Goal: Transaction & Acquisition: Purchase product/service

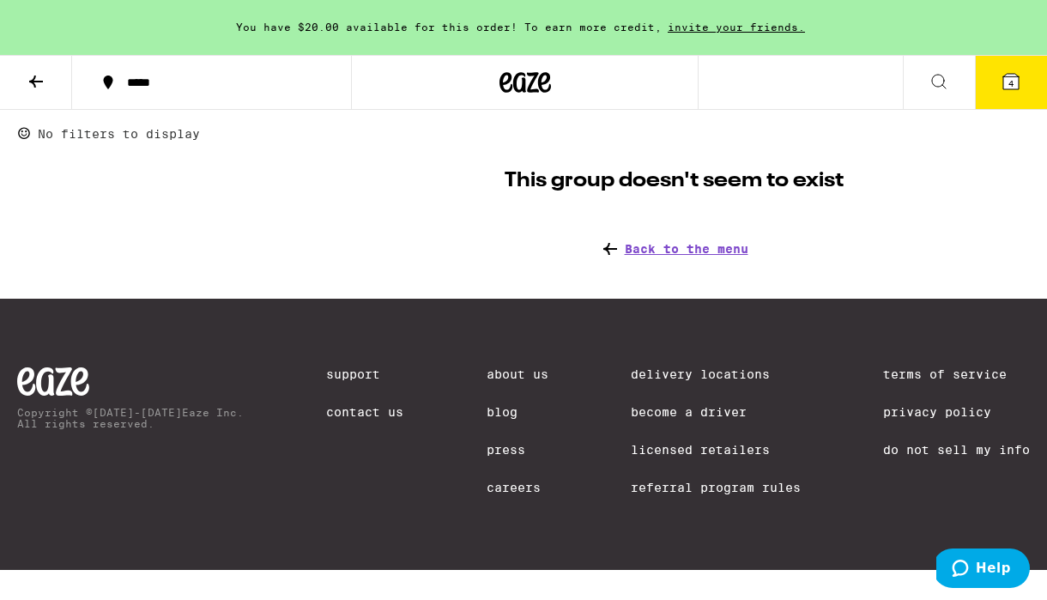
click at [552, 81] on div at bounding box center [525, 82] width 348 height 55
click at [499, 82] on icon at bounding box center [505, 82] width 13 height 21
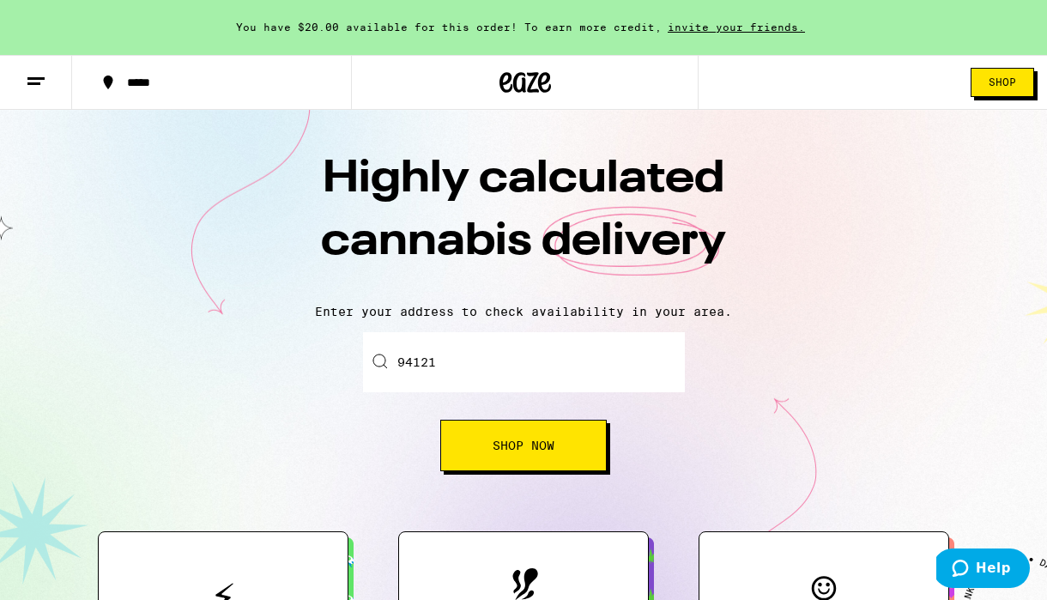
click at [38, 84] on icon at bounding box center [36, 81] width 21 height 21
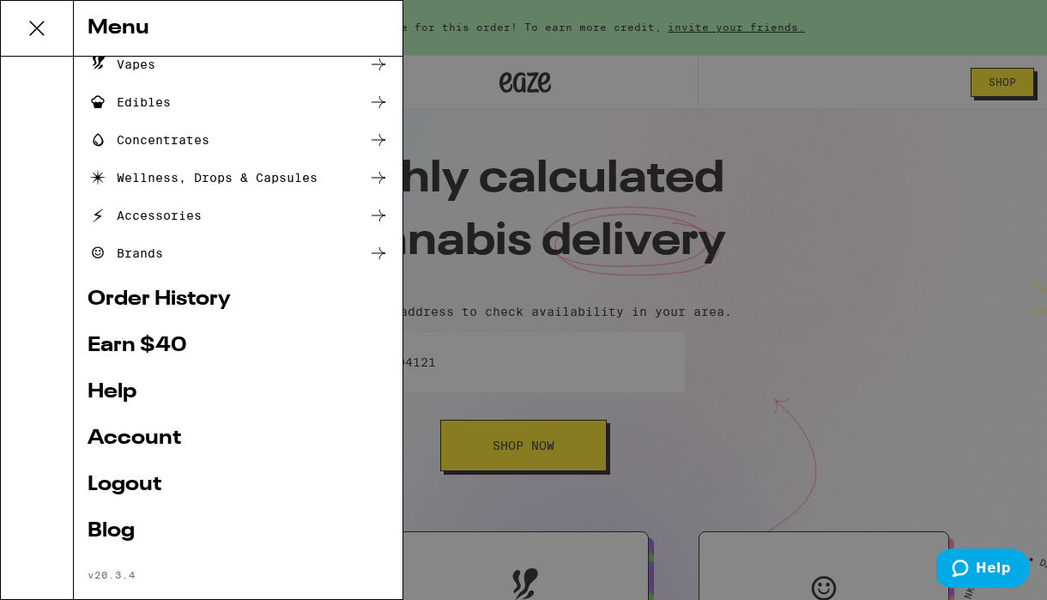
scroll to position [189, 0]
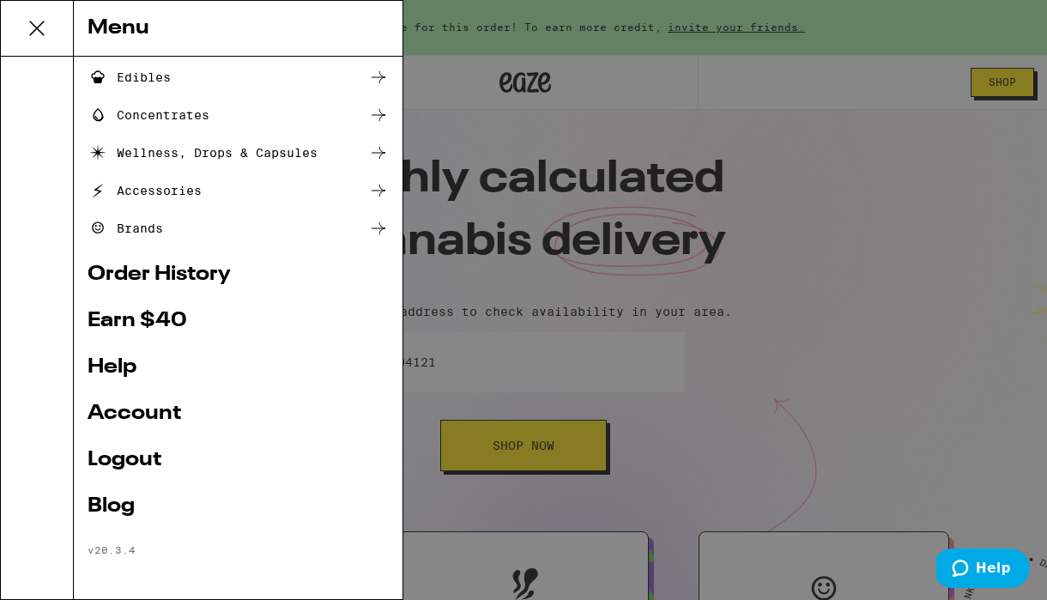
click at [40, 37] on icon at bounding box center [37, 28] width 34 height 34
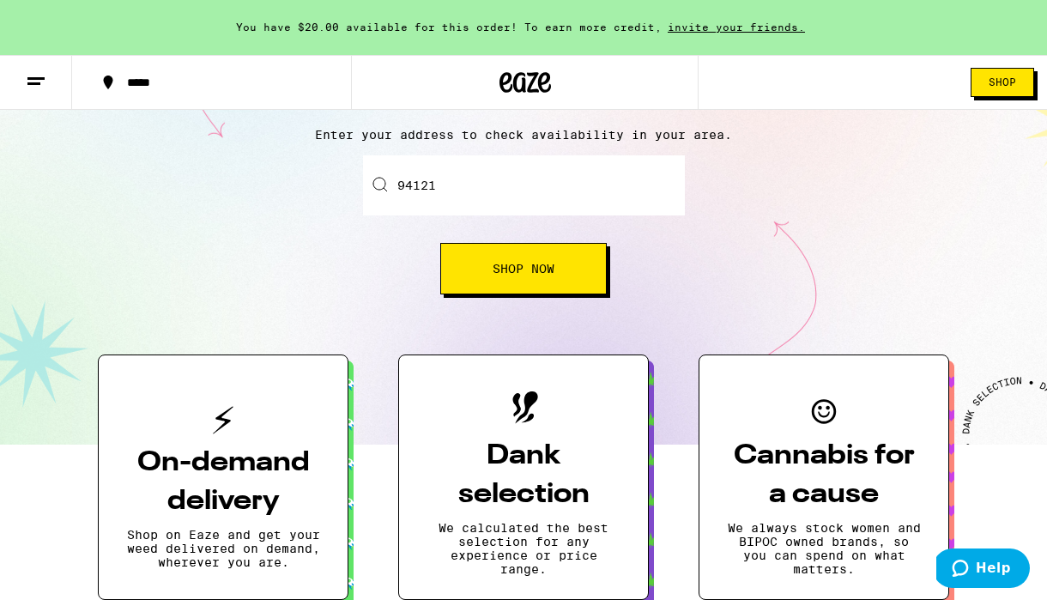
scroll to position [414, 0]
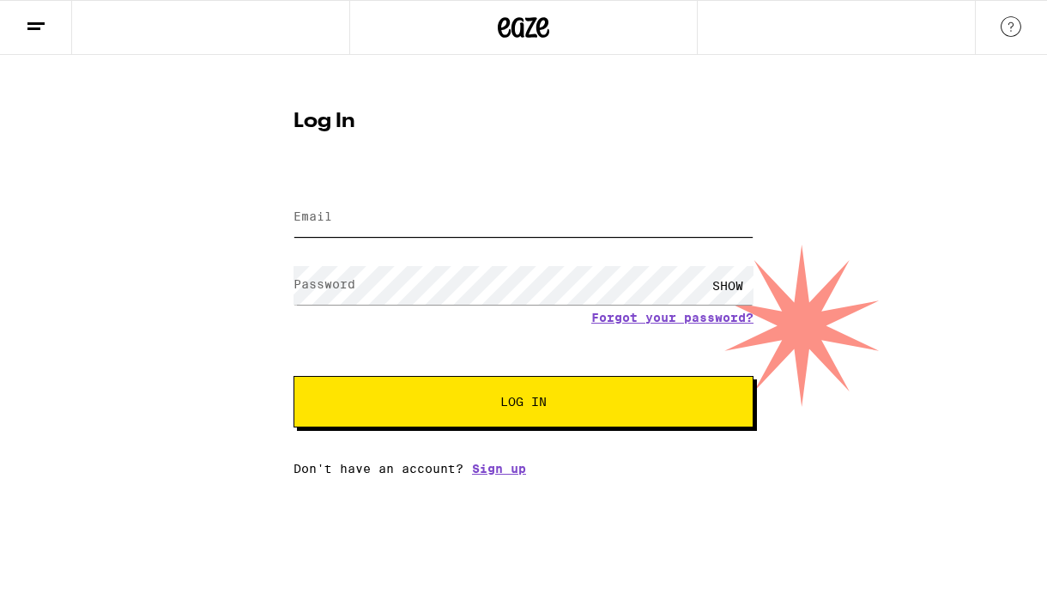
click at [389, 214] on input "Email" at bounding box center [523, 217] width 460 height 39
type input "[EMAIL_ADDRESS][DOMAIN_NAME]"
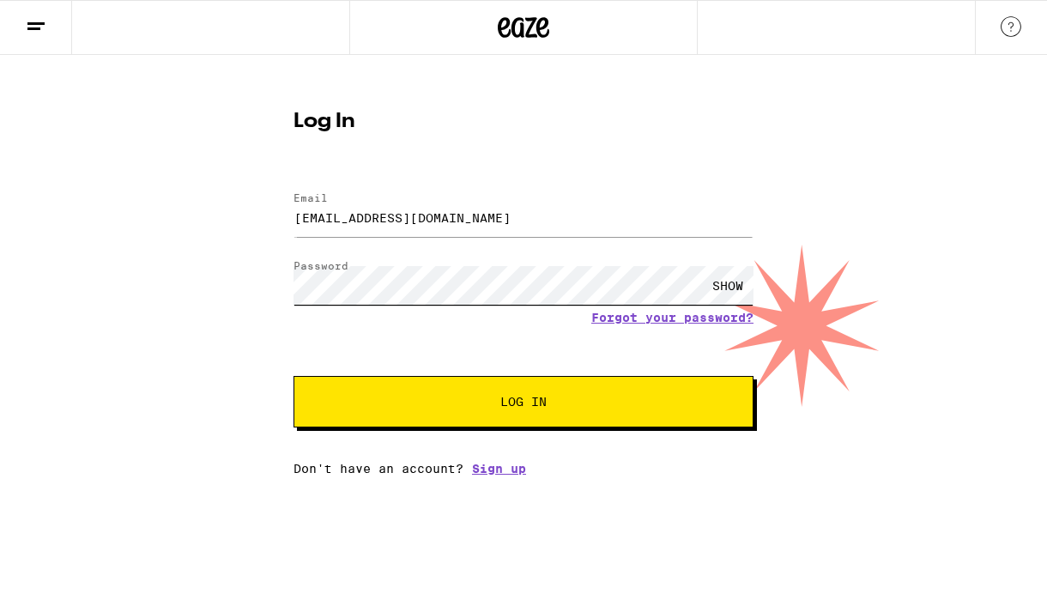
click at [293, 376] on button "Log In" at bounding box center [523, 401] width 460 height 51
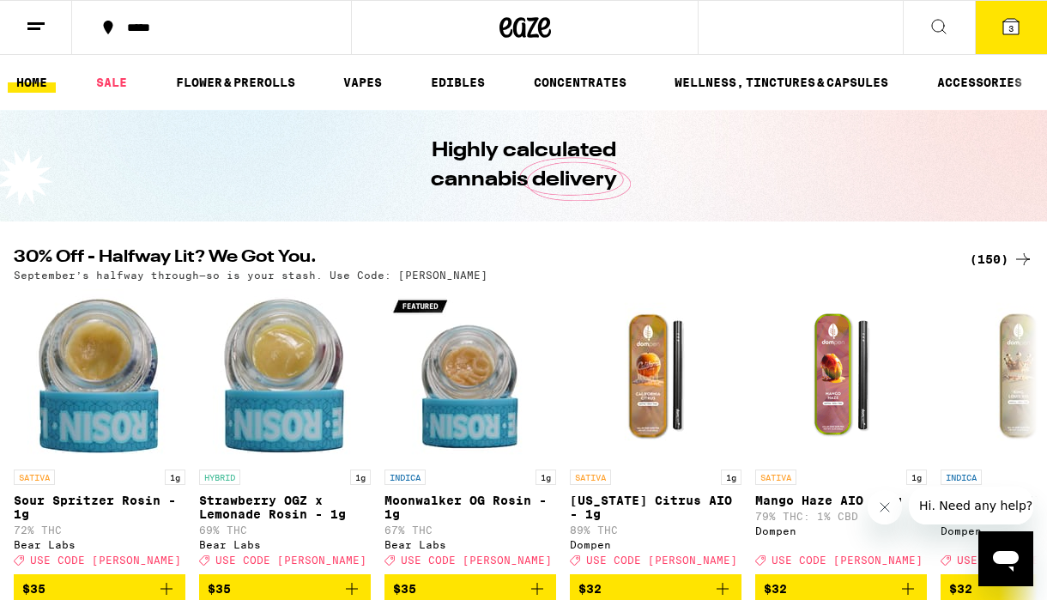
click at [994, 256] on div "(150)" at bounding box center [1000, 259] width 63 height 21
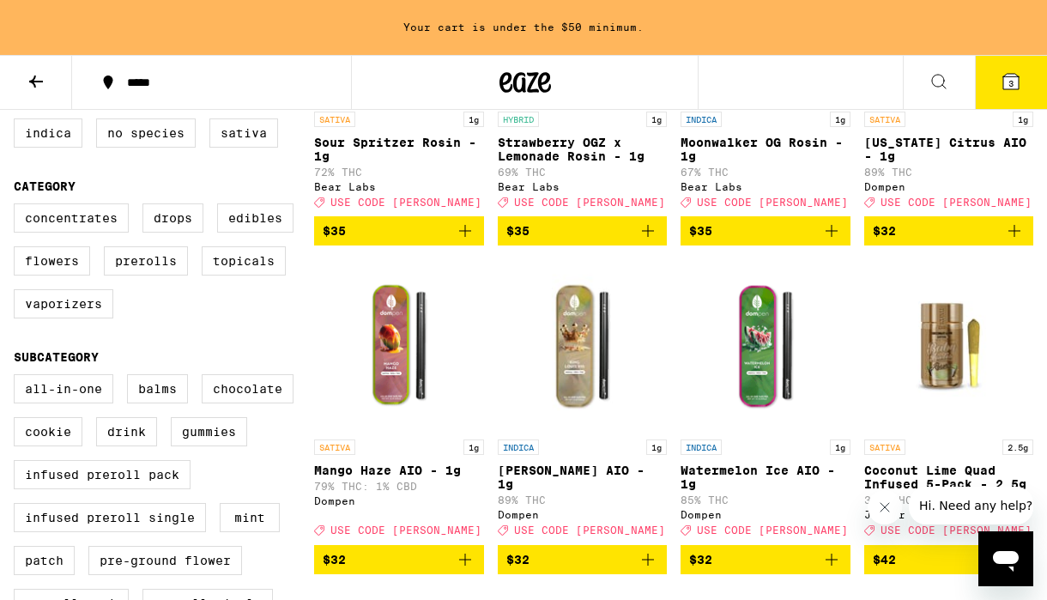
scroll to position [373, 0]
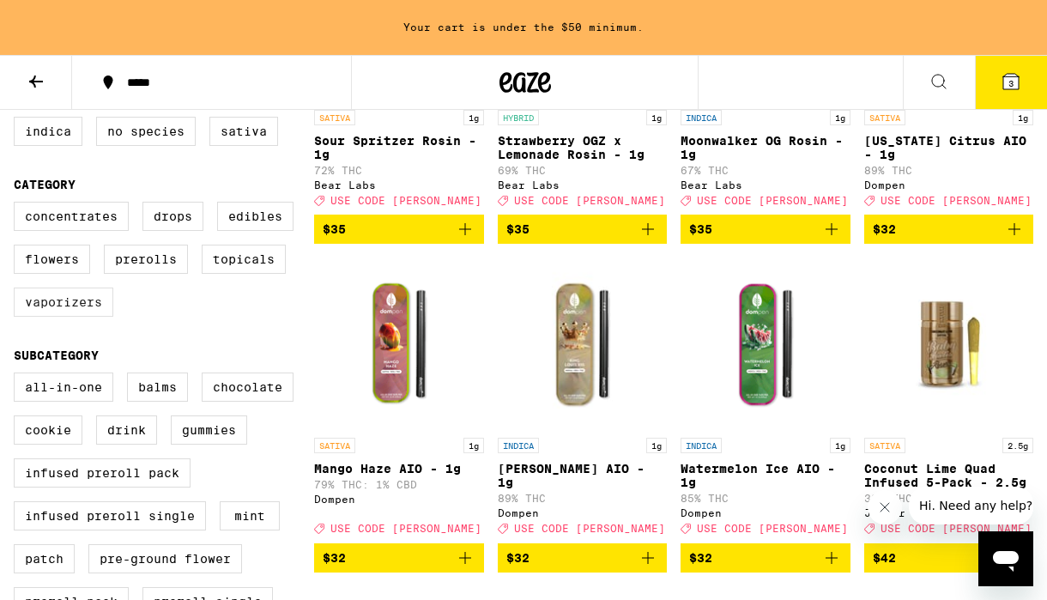
click at [65, 317] on label "Vaporizers" at bounding box center [64, 301] width 100 height 29
click at [18, 205] on input "Vaporizers" at bounding box center [17, 204] width 1 height 1
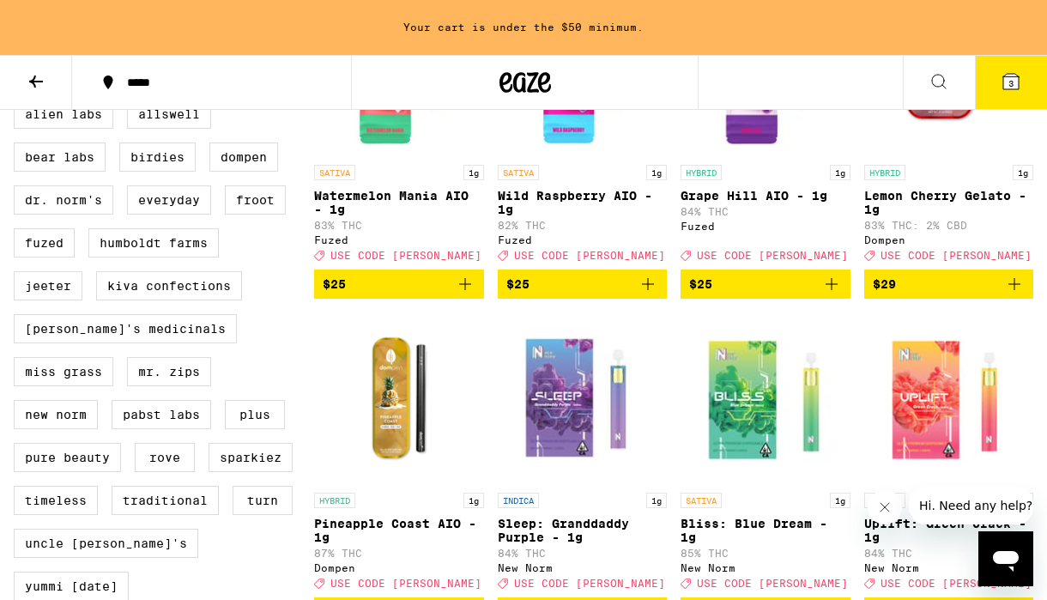
scroll to position [1283, 0]
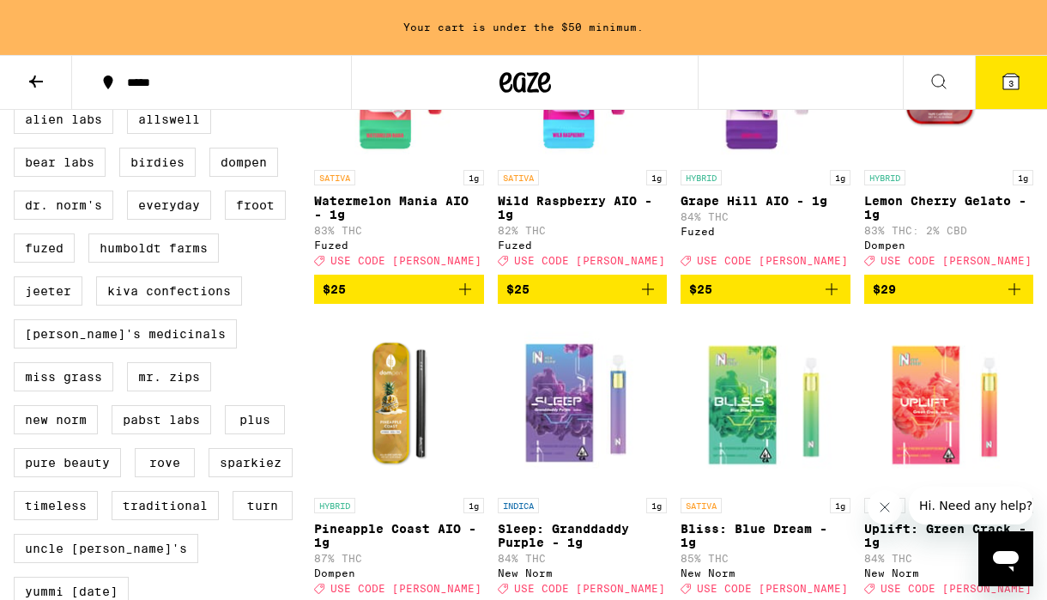
click at [925, 221] on p "Lemon Cherry Gelato - 1g" at bounding box center [949, 207] width 170 height 27
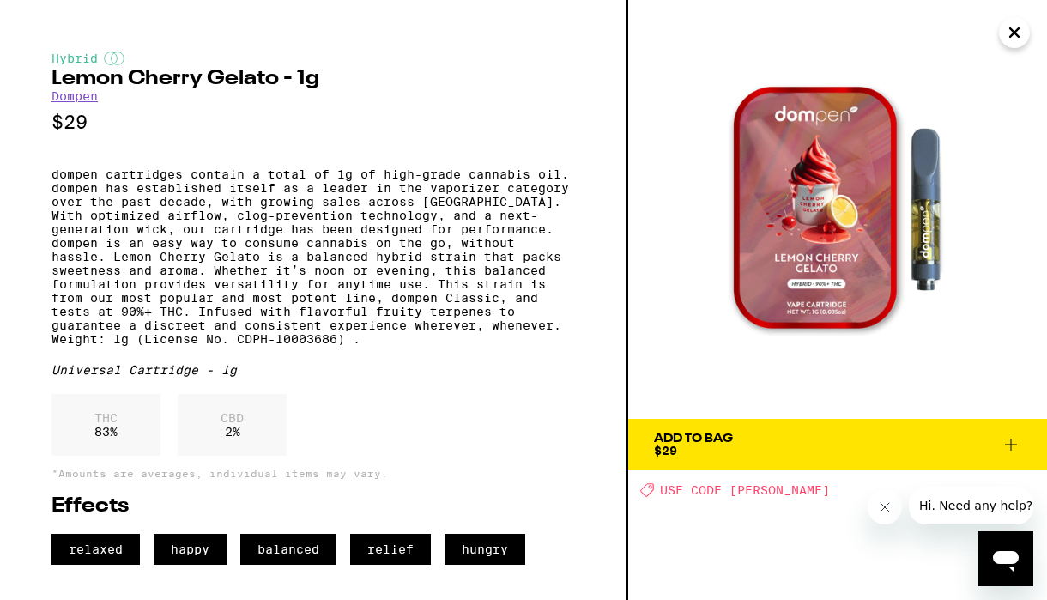
click at [1016, 31] on icon "Close" at bounding box center [1014, 33] width 21 height 26
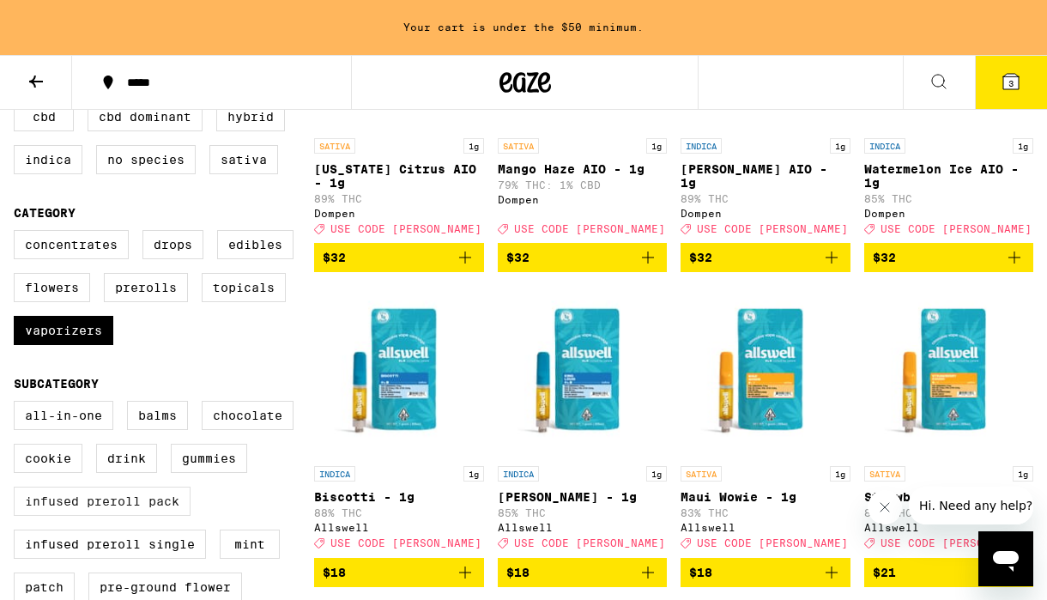
scroll to position [335, 0]
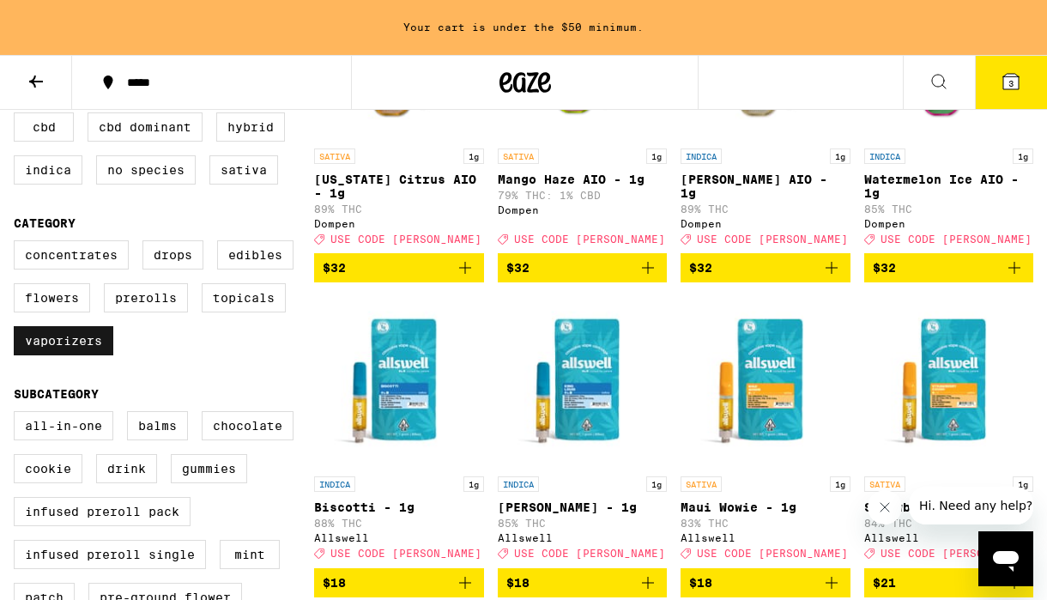
click at [87, 355] on label "Vaporizers" at bounding box center [64, 340] width 100 height 29
click at [18, 244] on input "Vaporizers" at bounding box center [17, 243] width 1 height 1
checkbox input "false"
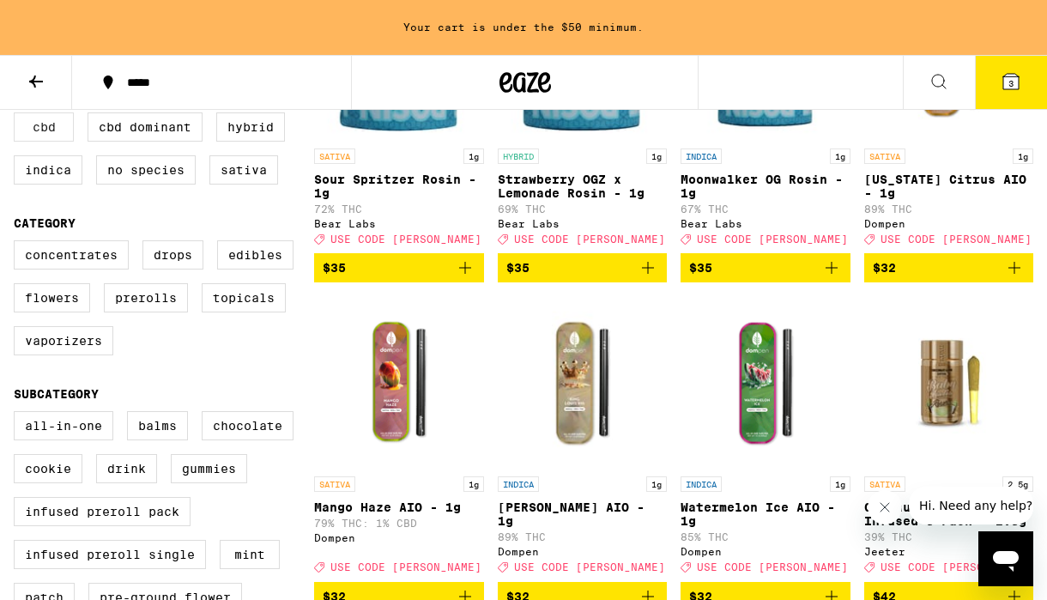
click at [49, 142] on label "CBD" at bounding box center [44, 126] width 60 height 29
click at [18, 116] on input "CBD" at bounding box center [17, 115] width 1 height 1
checkbox input "true"
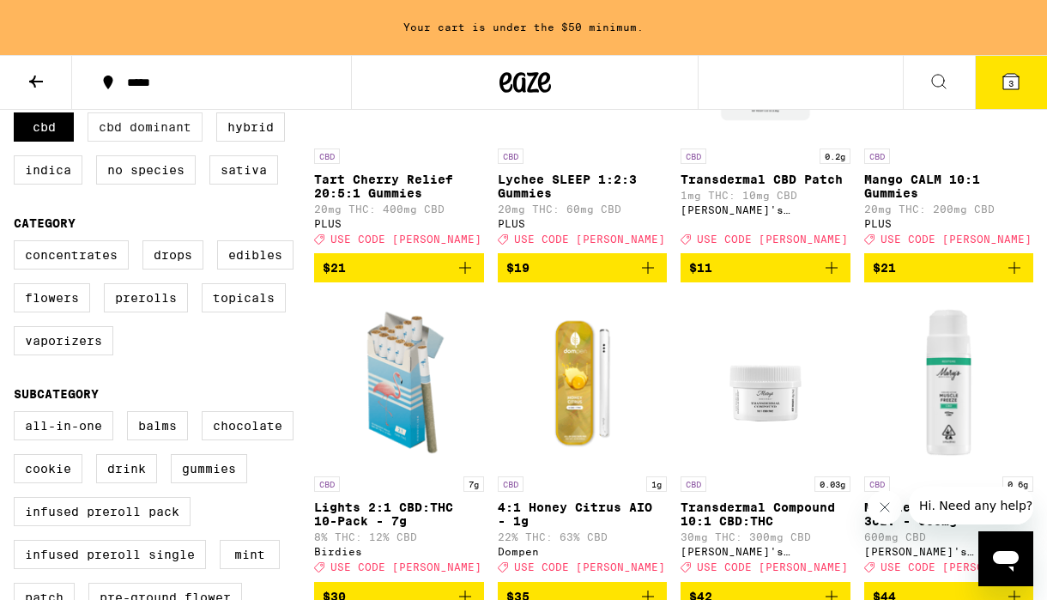
click at [146, 139] on label "CBD Dominant" at bounding box center [144, 126] width 115 height 29
click at [18, 116] on input "CBD Dominant" at bounding box center [17, 115] width 1 height 1
checkbox input "true"
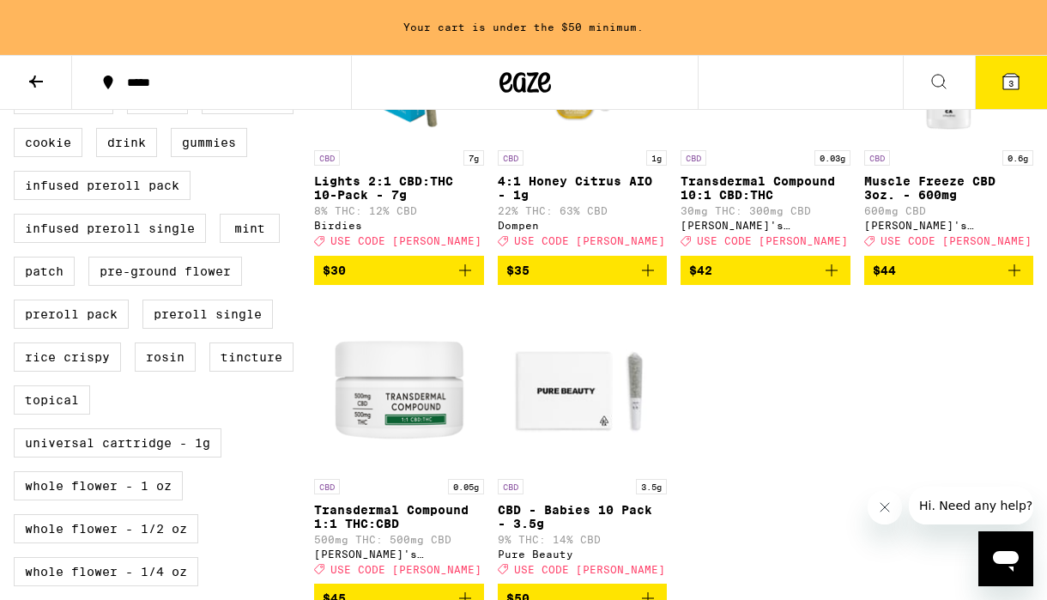
scroll to position [711, 0]
